Goal: Download file/media

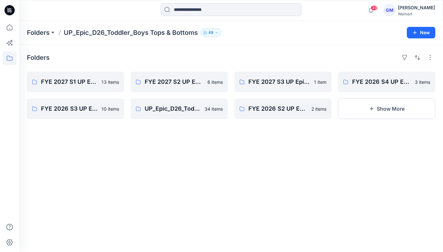
click at [42, 33] on p "Folders" at bounding box center [38, 32] width 23 height 9
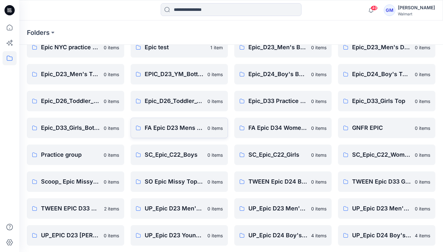
scroll to position [59, 0]
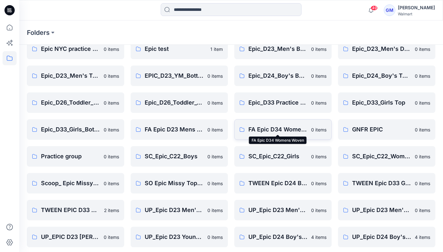
click at [259, 130] on p "FA Epic D34 Womens Woven" at bounding box center [277, 129] width 59 height 9
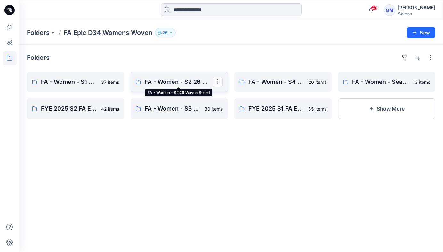
click at [190, 83] on p "FA - Women - S2 26 Woven Board" at bounding box center [179, 81] width 68 height 9
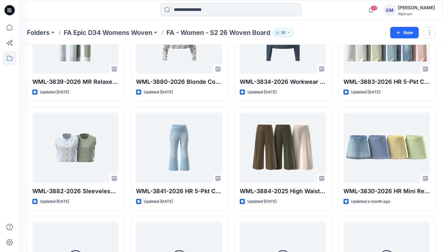
scroll to position [185, 0]
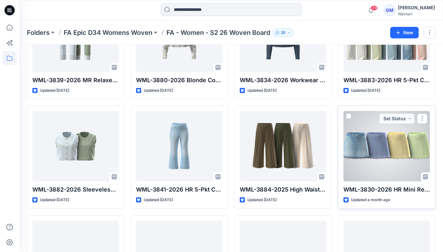
click at [381, 142] on div at bounding box center [386, 146] width 86 height 70
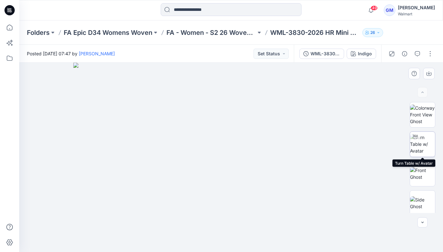
click at [420, 145] on img at bounding box center [422, 144] width 25 height 20
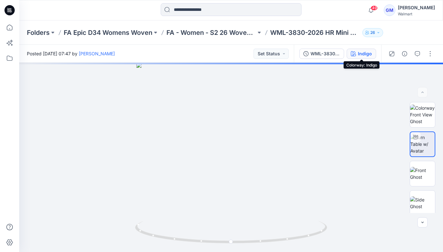
click at [360, 54] on div "Indigo" at bounding box center [365, 53] width 14 height 7
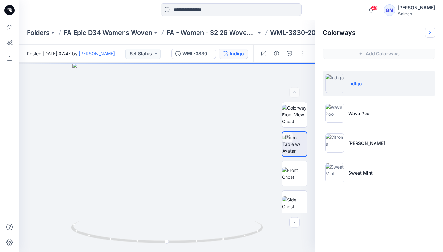
click at [429, 32] on icon "button" at bounding box center [430, 32] width 5 height 5
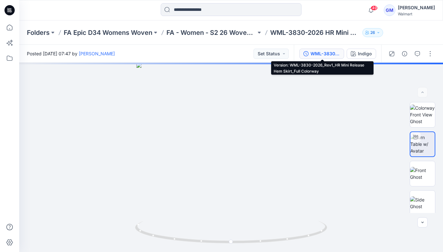
click at [319, 55] on div "WML-3830-2026_Rev1_HR Mini Release Hem Skirt_Full Colorway" at bounding box center [324, 53] width 29 height 7
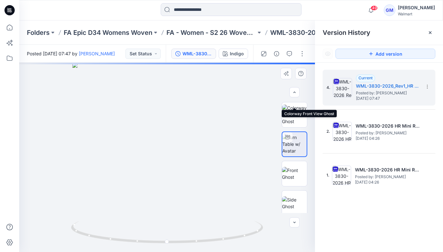
scroll to position [121, 0]
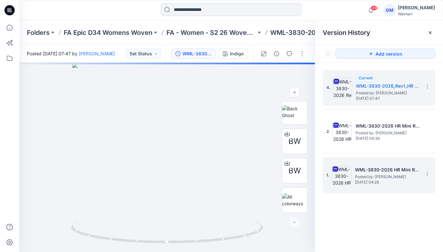
click at [378, 169] on h5 "WML-3830-2026 HR Mini Release Hem Skirt_Soft Silver" at bounding box center [387, 170] width 64 height 8
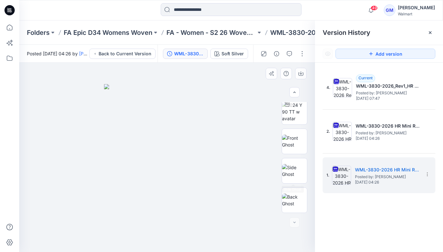
scroll to position [0, 0]
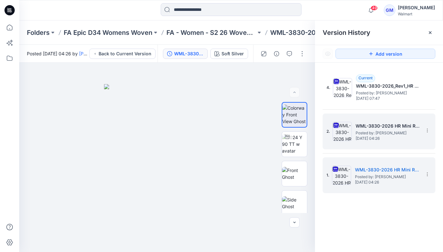
click at [364, 124] on h5 "WML-3830-2026 HR Mini Release Hem Skirt_Full Colorway" at bounding box center [388, 126] width 64 height 8
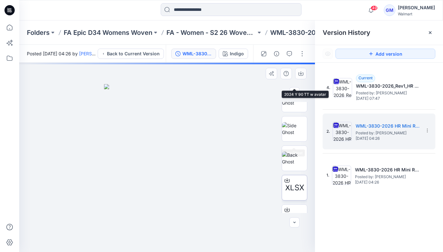
scroll to position [88, 0]
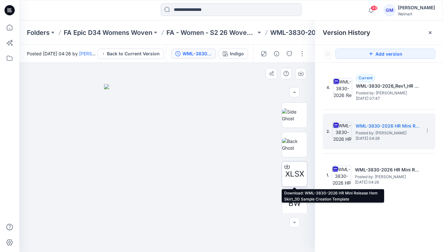
click at [294, 172] on span "XLSX" at bounding box center [294, 174] width 19 height 12
